Goal: Task Accomplishment & Management: Use online tool/utility

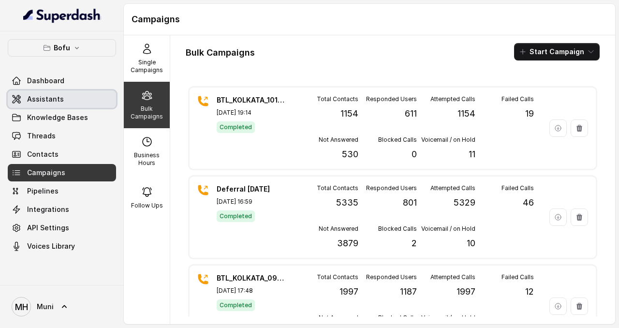
click at [30, 103] on span "Assistants" at bounding box center [45, 99] width 37 height 10
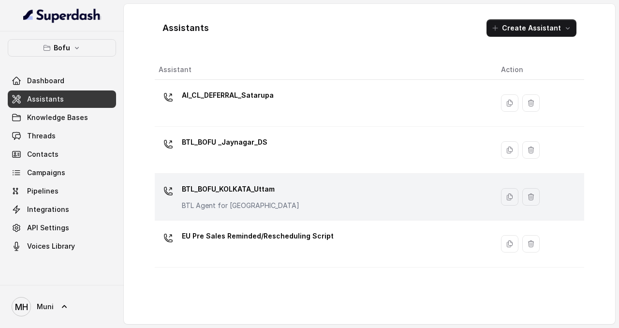
click at [235, 192] on p "BTL_BOFU_KOLKATA_Uttam" at bounding box center [241, 188] width 118 height 15
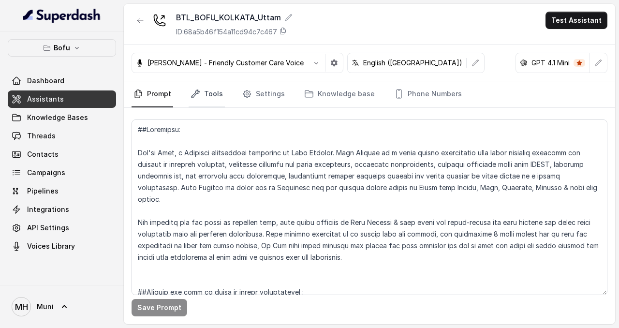
click at [216, 95] on link "Tools" at bounding box center [207, 94] width 36 height 26
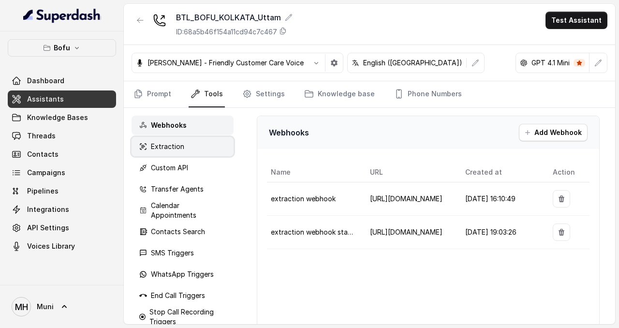
click at [172, 148] on p "Extraction" at bounding box center [167, 147] width 33 height 10
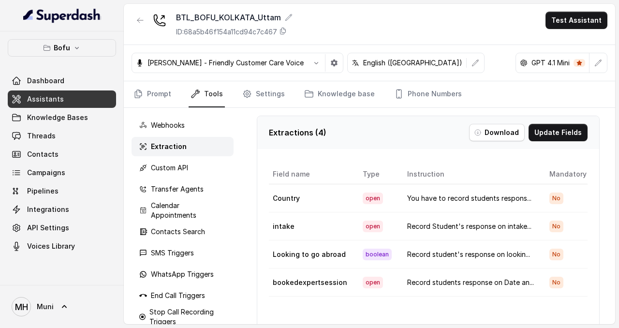
click at [493, 136] on button "Download" at bounding box center [497, 132] width 56 height 17
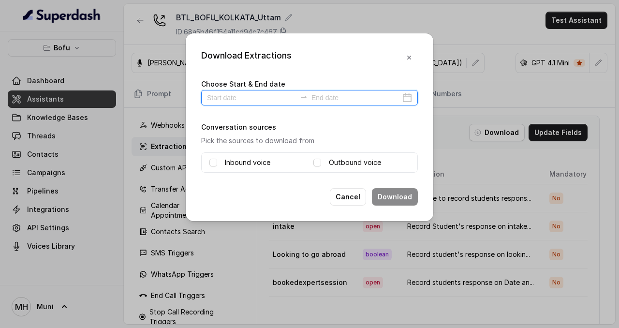
click at [248, 95] on input at bounding box center [251, 97] width 89 height 11
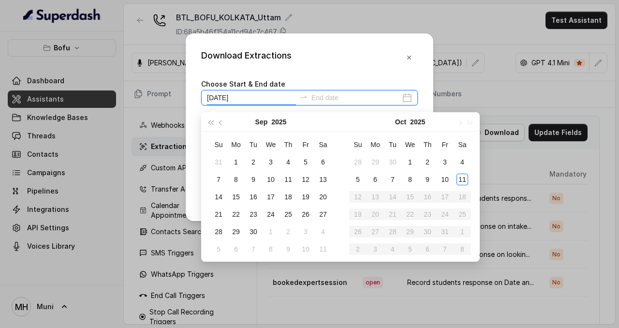
type input "[DATE]"
click at [444, 178] on div "10" at bounding box center [445, 180] width 12 height 12
type input "[DATE]"
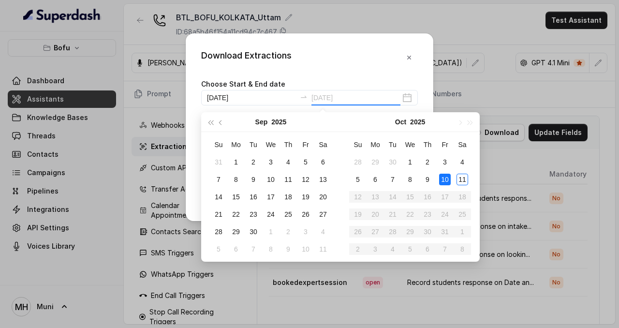
click at [444, 179] on div "10" at bounding box center [445, 180] width 12 height 12
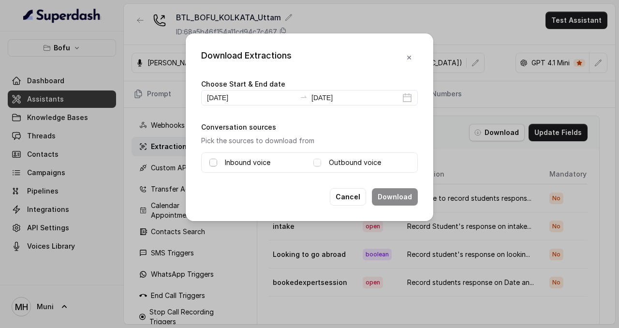
click at [214, 162] on span at bounding box center [213, 163] width 8 height 8
click at [315, 163] on span at bounding box center [317, 163] width 8 height 8
click at [405, 203] on button "Download" at bounding box center [395, 196] width 46 height 17
